Goal: Check status: Check status

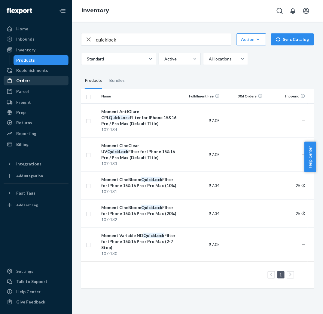
click at [38, 85] on div "Orders" at bounding box center [36, 80] width 64 height 8
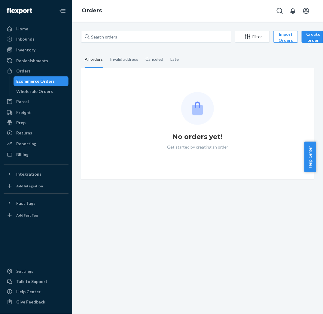
click at [95, 62] on div "All orders" at bounding box center [94, 59] width 18 height 17
click at [81, 51] on input "All orders" at bounding box center [81, 51] width 0 height 0
click at [40, 72] on div "Orders" at bounding box center [36, 71] width 64 height 8
click at [39, 78] on div "Ecommerce Orders" at bounding box center [36, 81] width 38 height 6
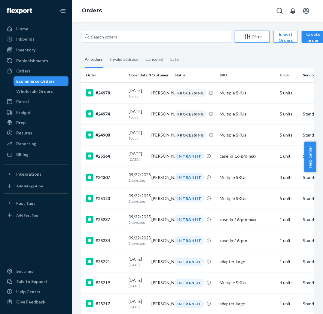
click at [260, 33] on button "Filter" at bounding box center [252, 37] width 35 height 12
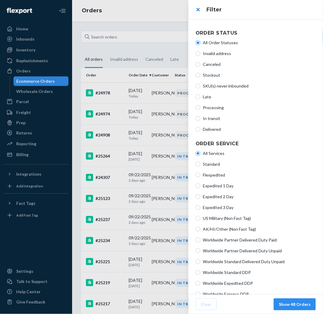
click at [218, 109] on span "Processing" at bounding box center [259, 108] width 113 height 6
click at [200, 109] on input "Processing" at bounding box center [198, 107] width 5 height 5
radio input "true"
radio input "false"
click at [289, 306] on button "Show 0 Orders" at bounding box center [296, 304] width 40 height 12
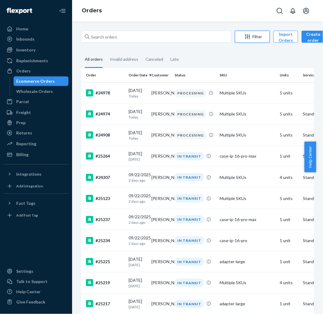
click at [254, 40] on button "Filter" at bounding box center [252, 37] width 35 height 12
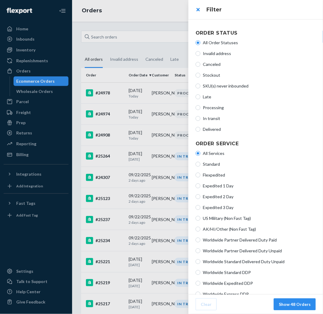
click at [217, 109] on span "Processing" at bounding box center [259, 108] width 113 height 6
click at [200, 109] on input "Processing" at bounding box center [198, 107] width 5 height 5
radio input "true"
radio input "false"
click at [301, 301] on button "Show 3 Orders" at bounding box center [296, 304] width 40 height 12
